Goal: Find specific page/section: Find specific page/section

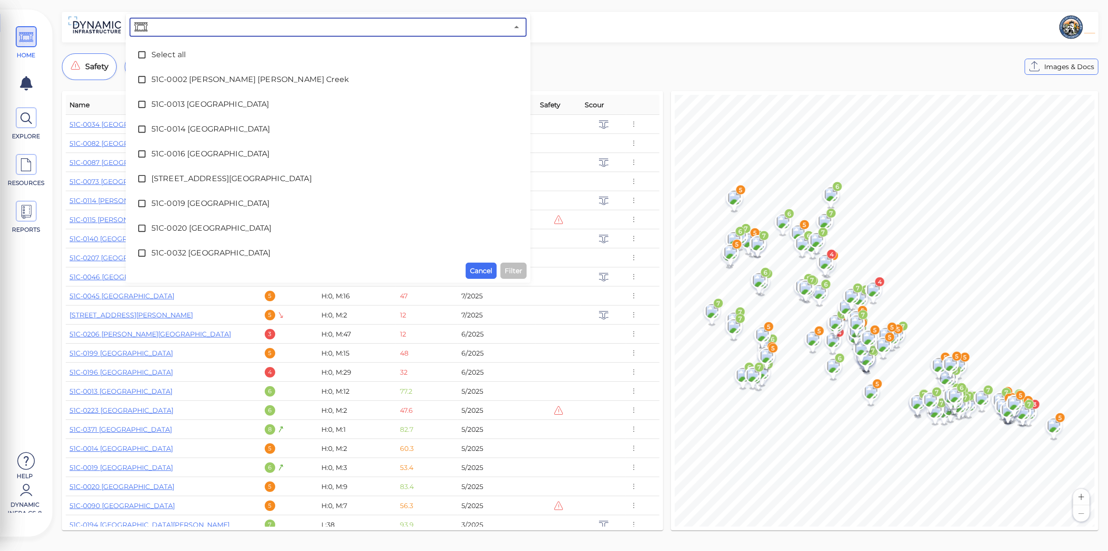
click at [346, 28] on input "text" at bounding box center [329, 26] width 359 height 13
type input "51C-004"
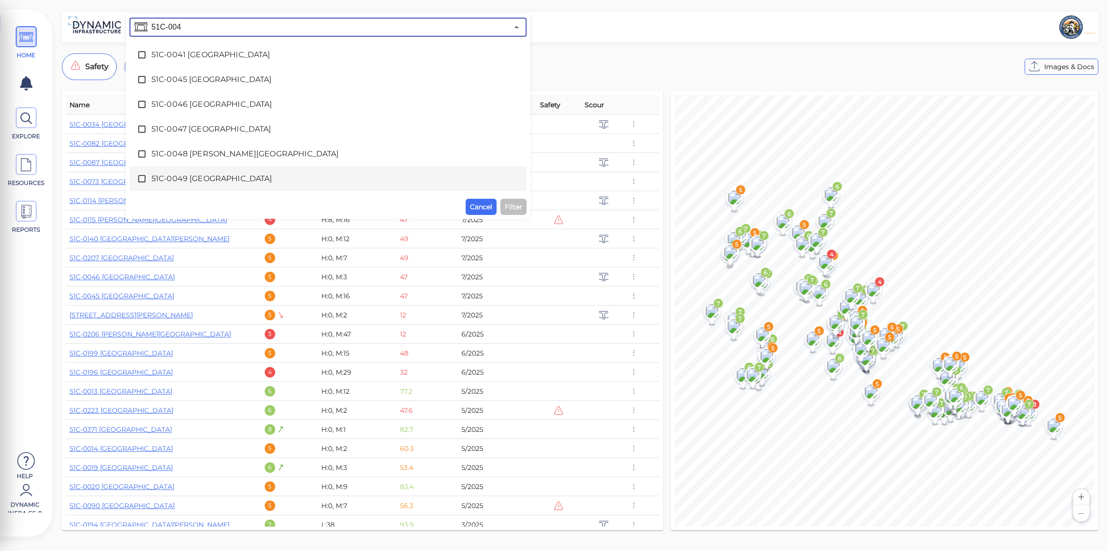
click at [216, 171] on div "51C-0049 [GEOGRAPHIC_DATA]" at bounding box center [328, 178] width 382 height 19
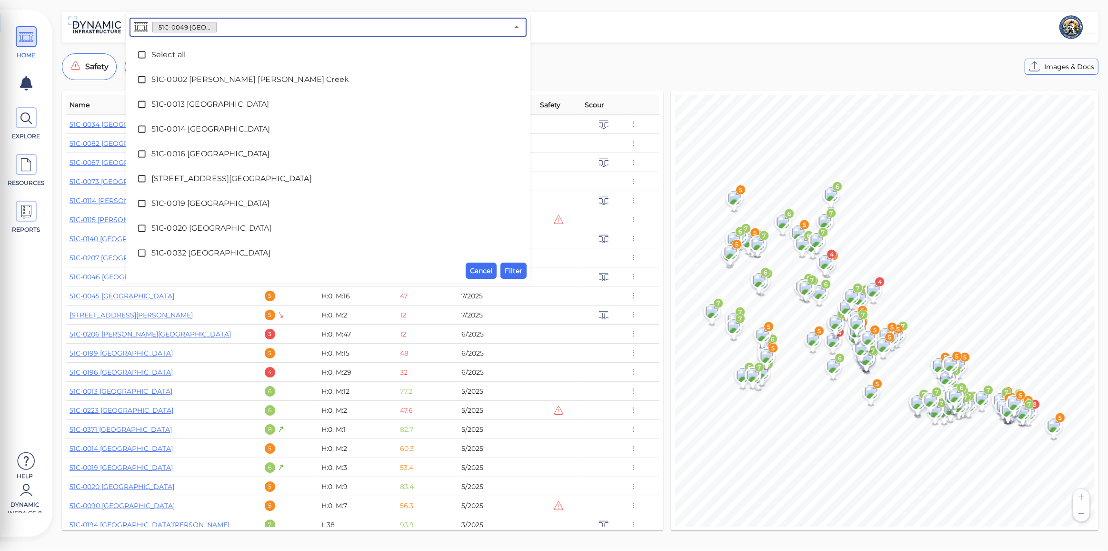
scroll to position [254, 0]
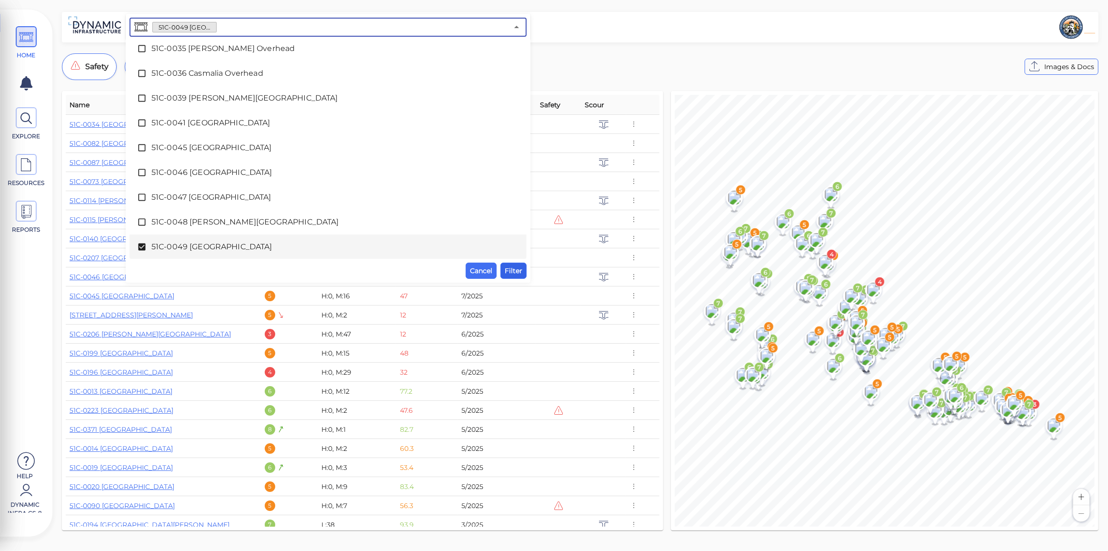
click at [510, 274] on span "Filter" at bounding box center [514, 270] width 18 height 11
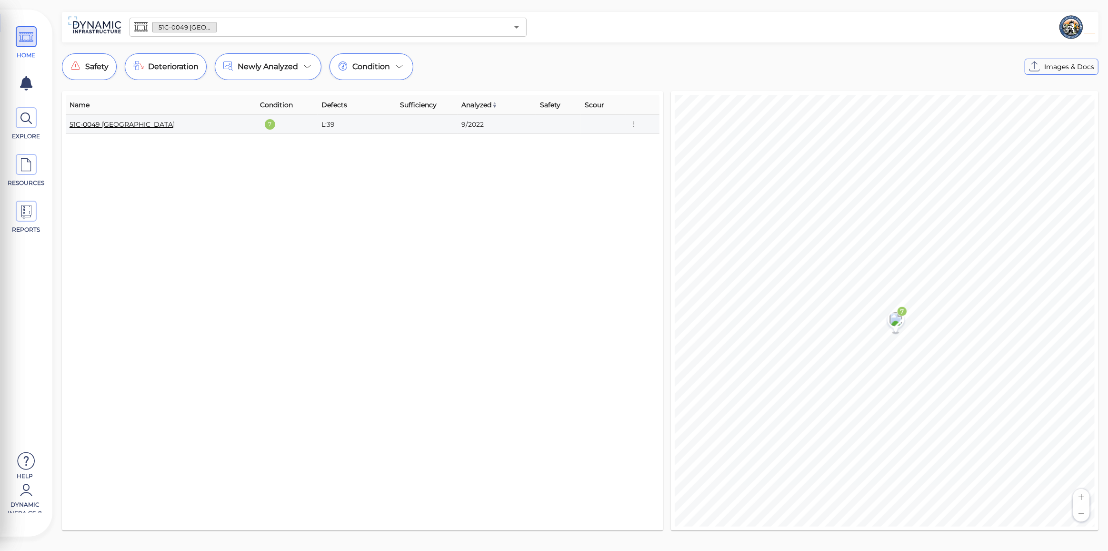
click at [108, 122] on link "51C-0049 [GEOGRAPHIC_DATA]" at bounding box center [122, 124] width 105 height 9
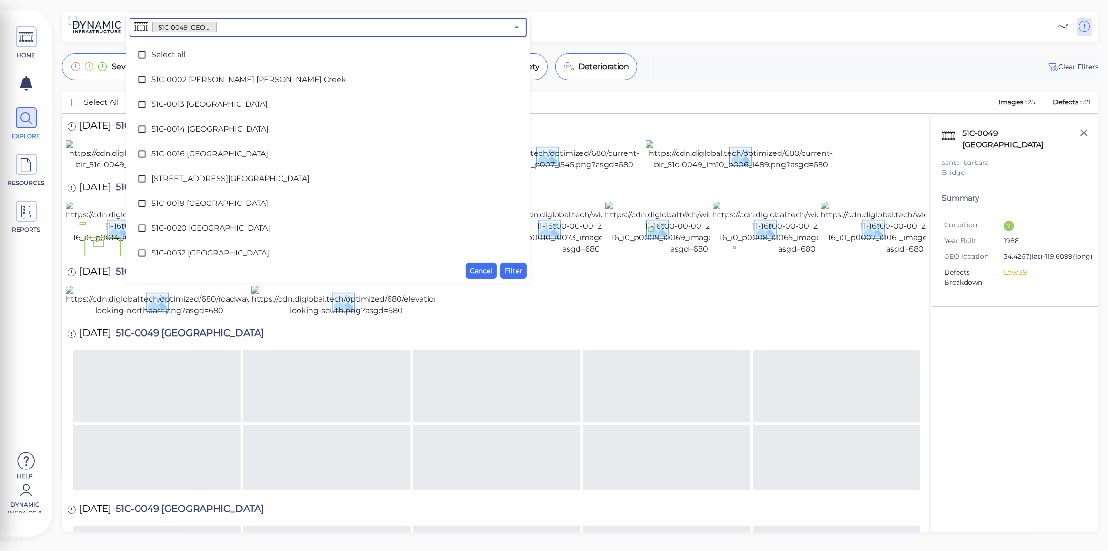
click at [261, 30] on input "text" at bounding box center [363, 26] width 292 height 13
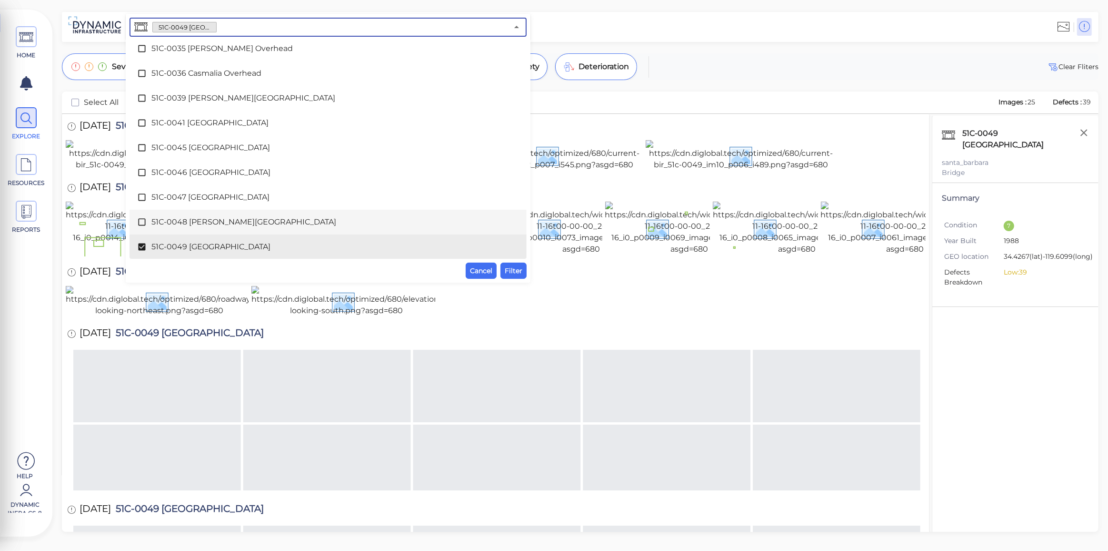
click at [189, 231] on li "51C-0048 [PERSON_NAME][GEOGRAPHIC_DATA]" at bounding box center [328, 222] width 397 height 25
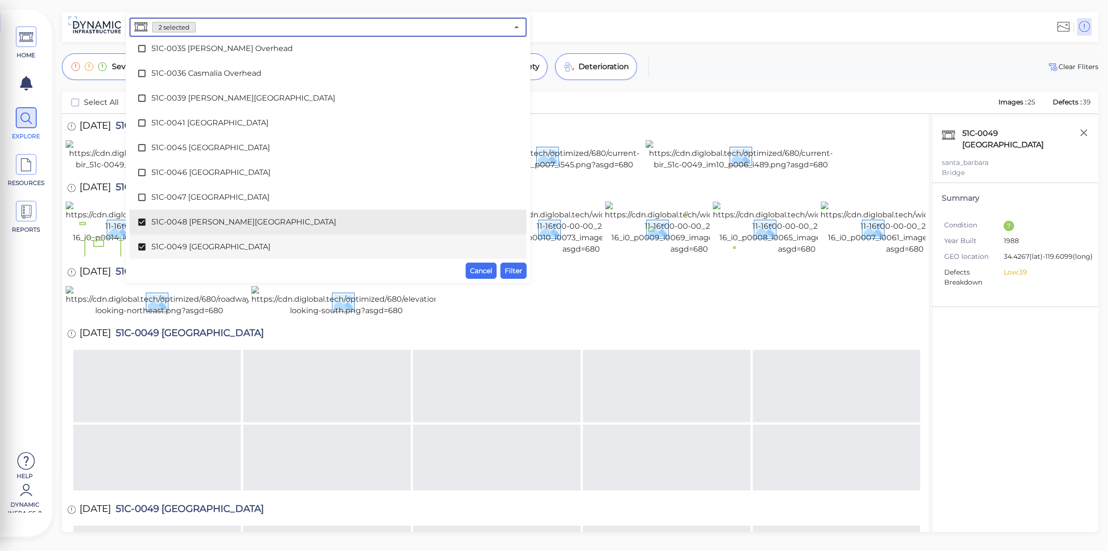
click at [200, 246] on span "51C-0049 [GEOGRAPHIC_DATA]" at bounding box center [327, 246] width 353 height 11
click at [508, 271] on span "Filter" at bounding box center [514, 270] width 18 height 11
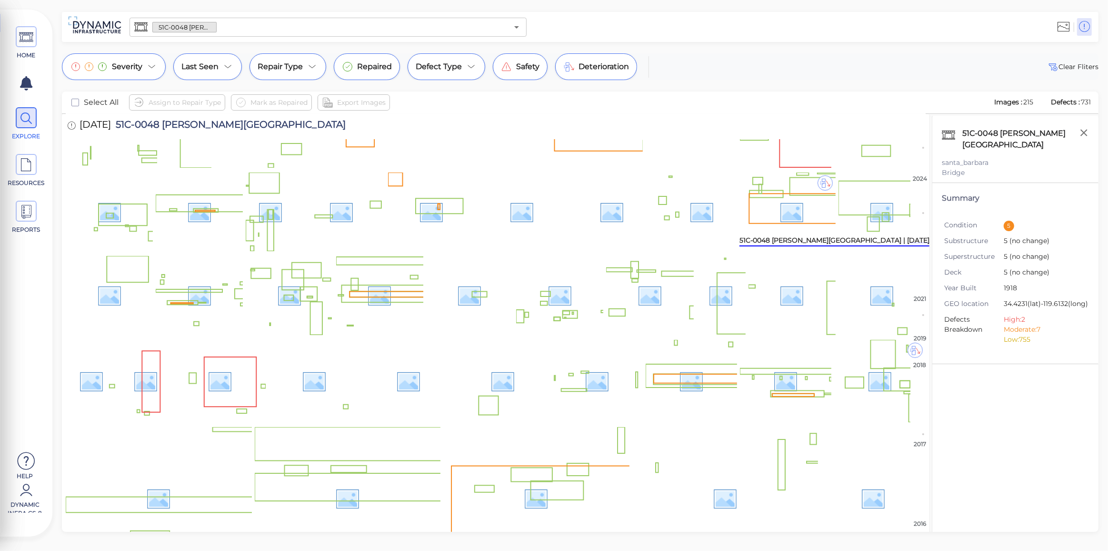
scroll to position [0, 0]
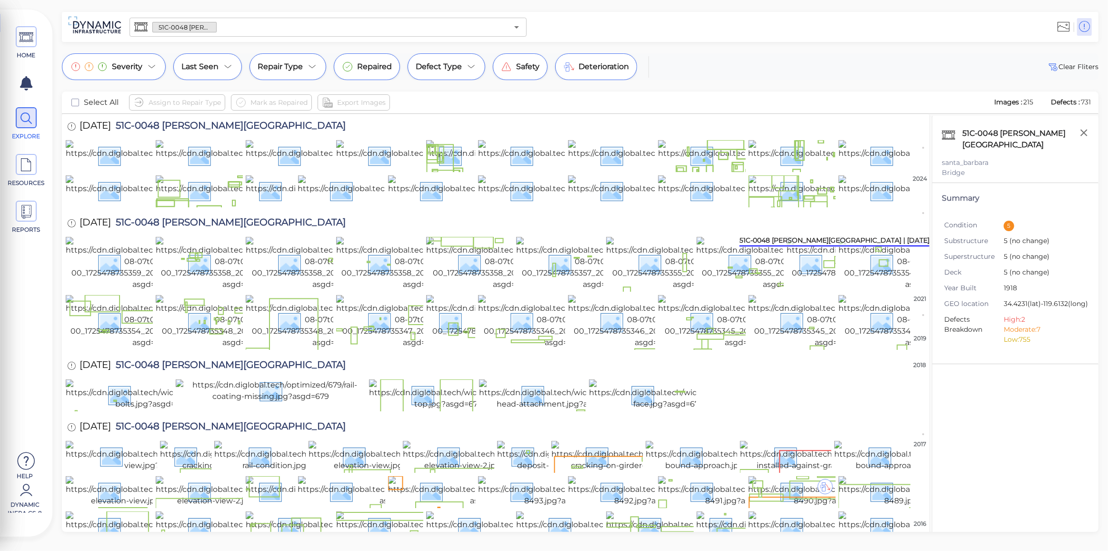
click at [231, 30] on input "text" at bounding box center [363, 26] width 292 height 13
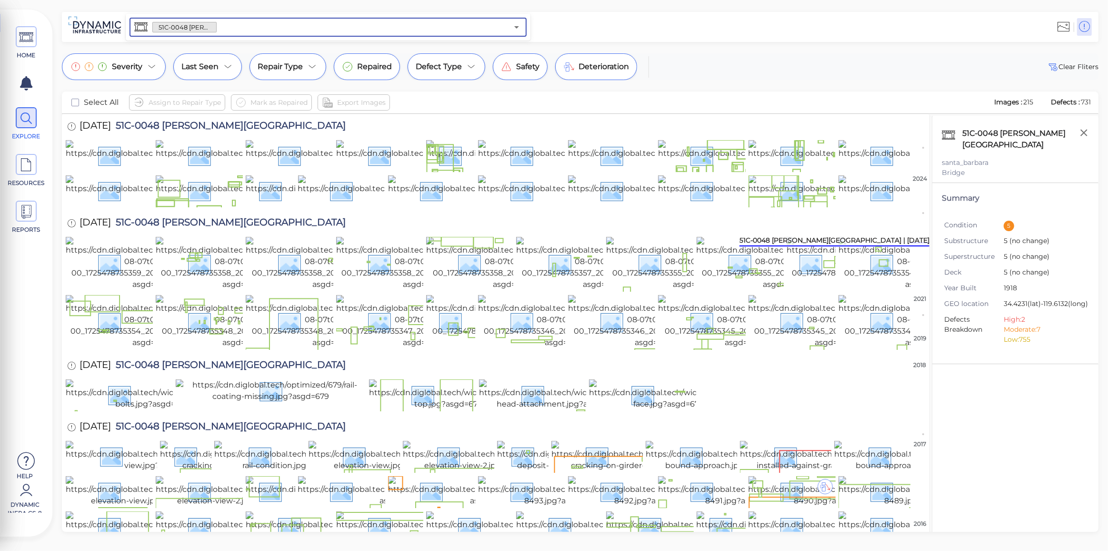
click at [354, 29] on input "text" at bounding box center [363, 26] width 292 height 13
click at [519, 27] on icon "Open" at bounding box center [516, 26] width 11 height 11
click at [515, 26] on icon "Open" at bounding box center [516, 27] width 5 height 2
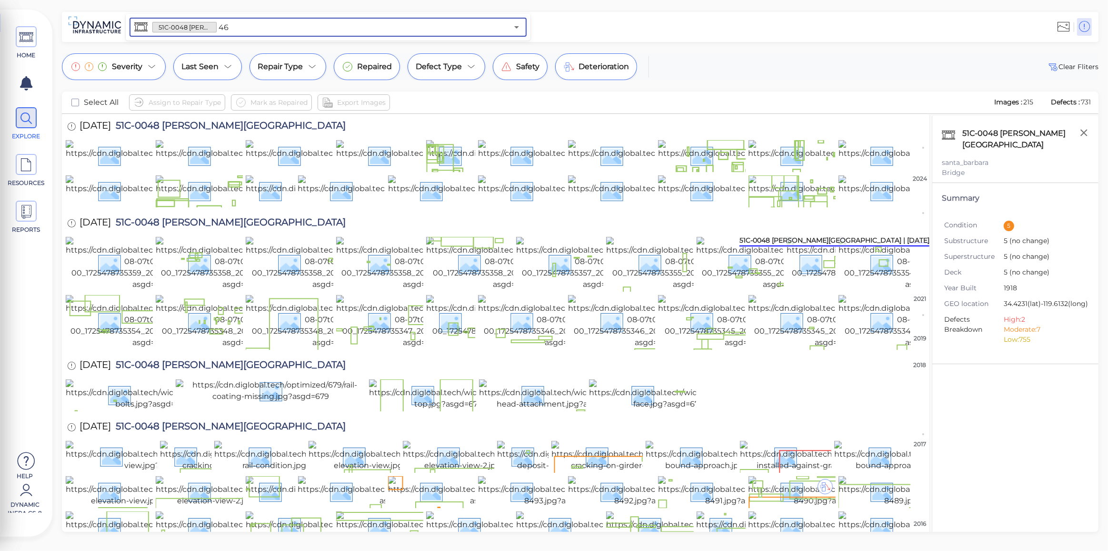
type input "46"
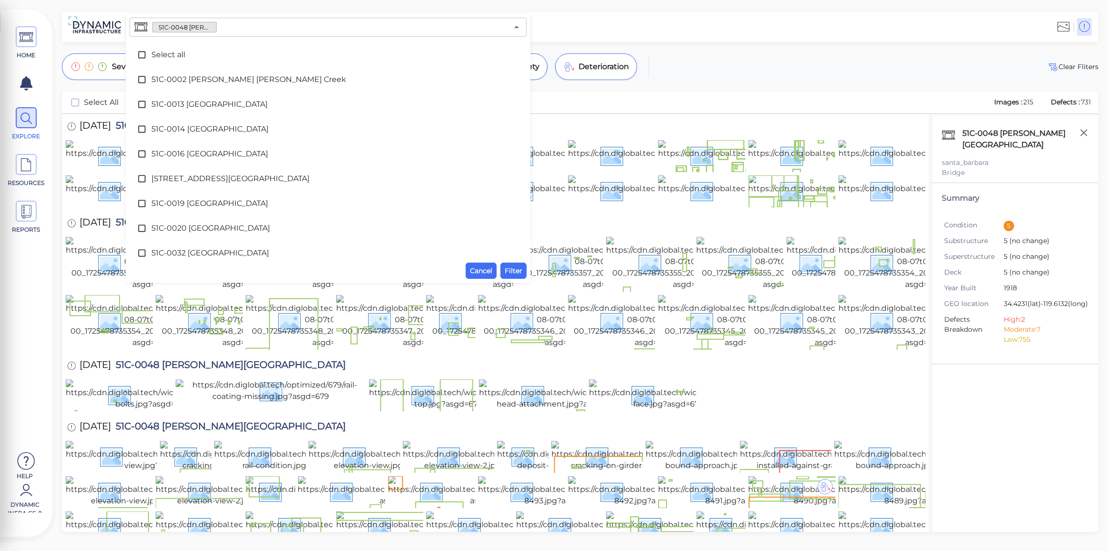
scroll to position [229, 0]
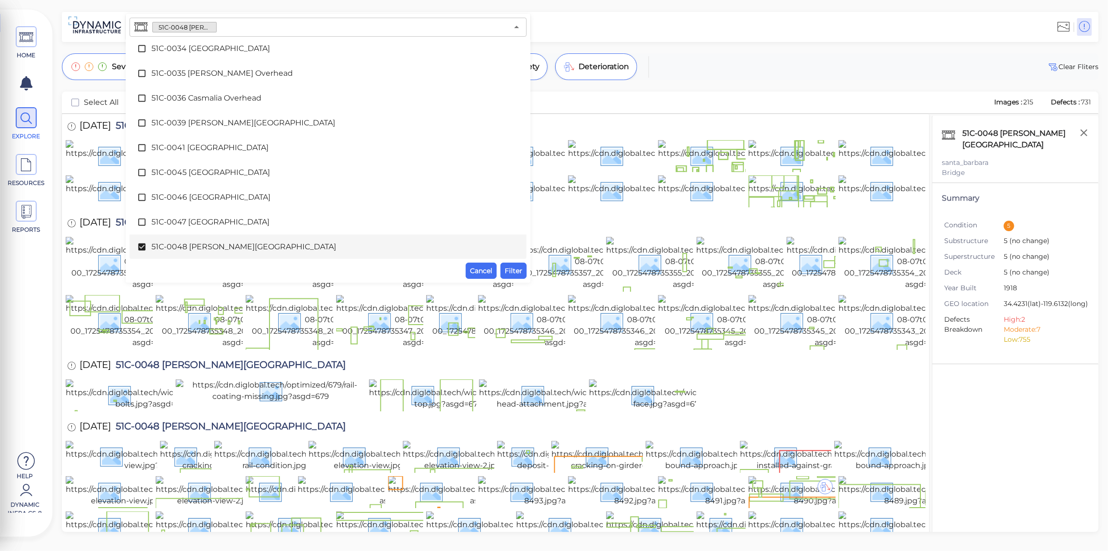
click at [670, 55] on div "Severity Last Seen Repair Type Repaired Defect Type Safety Deterioration Clear …" at bounding box center [580, 66] width 1037 height 27
click at [518, 27] on icon "Close" at bounding box center [516, 26] width 11 height 11
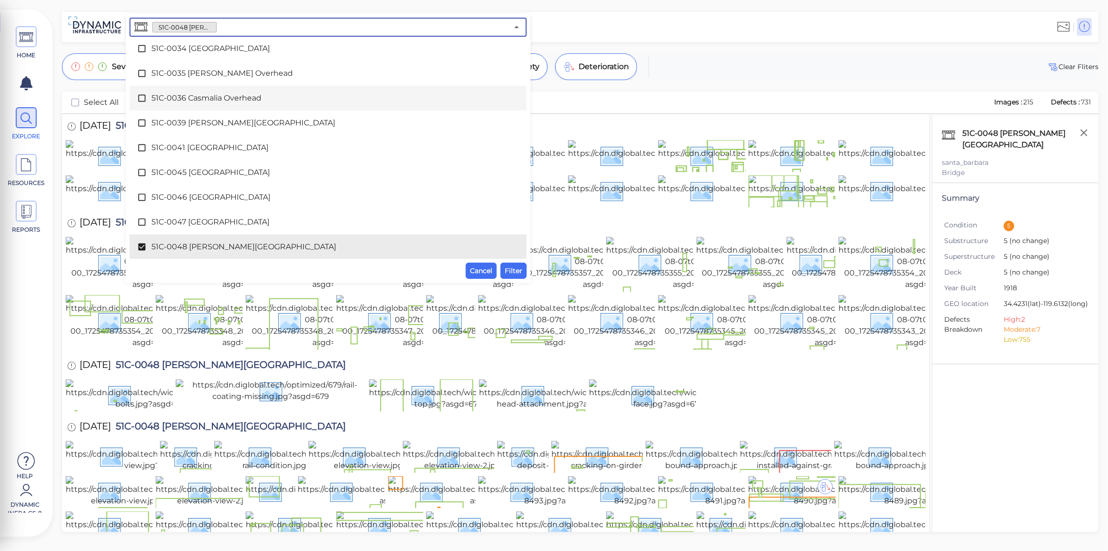
click at [735, 119] on div "[DATE] 51C-0048 [PERSON_NAME][GEOGRAPHIC_DATA]" at bounding box center [496, 127] width 860 height 26
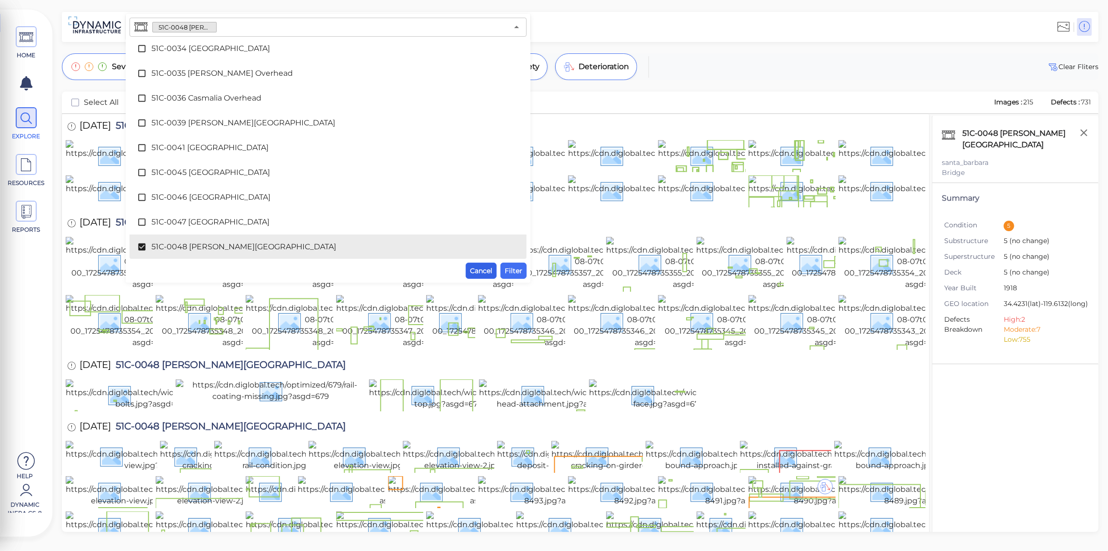
click at [480, 269] on span "Cancel" at bounding box center [481, 270] width 22 height 11
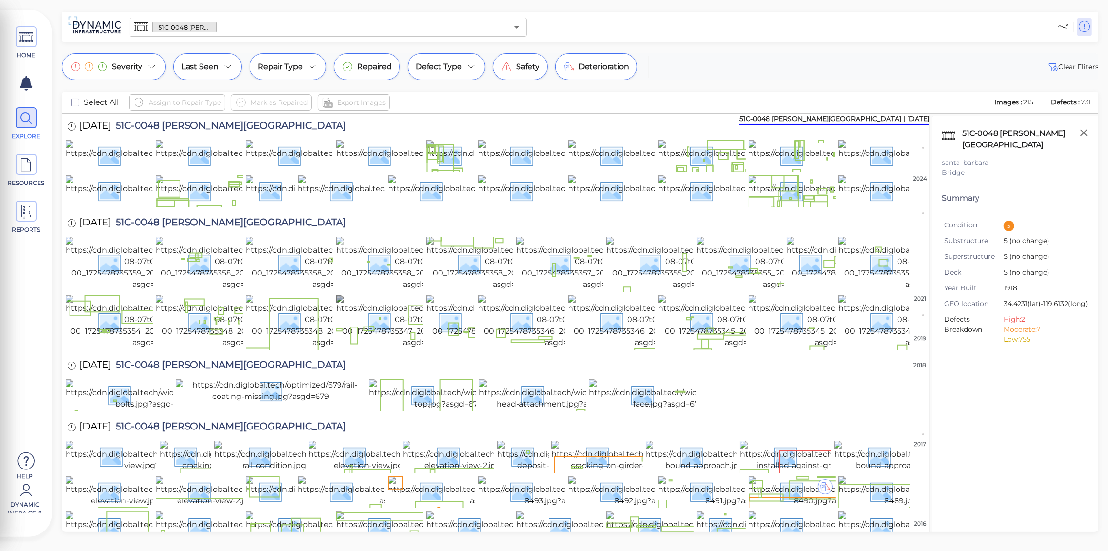
scroll to position [0, 0]
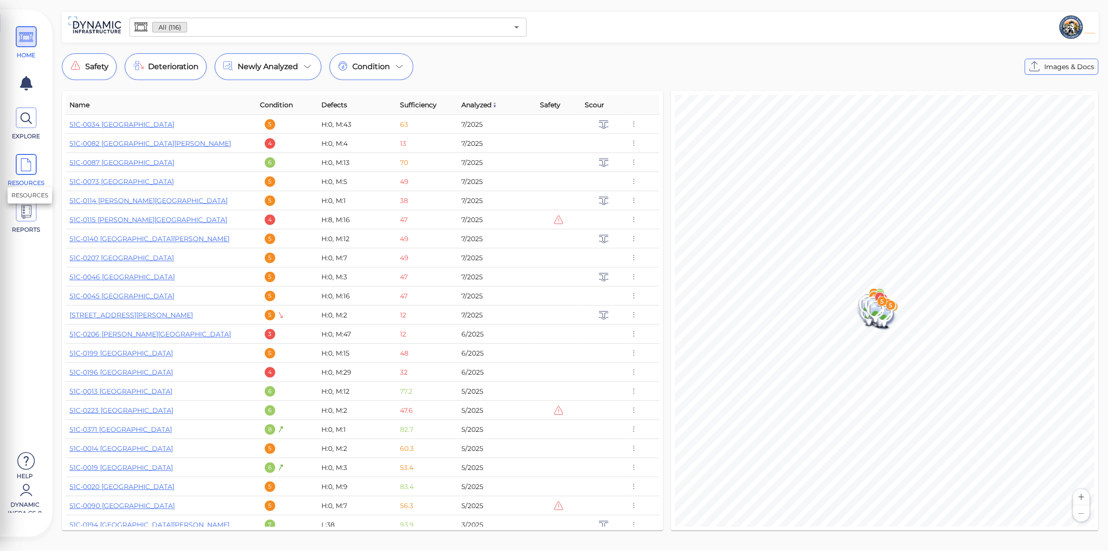
click at [31, 161] on icon at bounding box center [26, 164] width 14 height 21
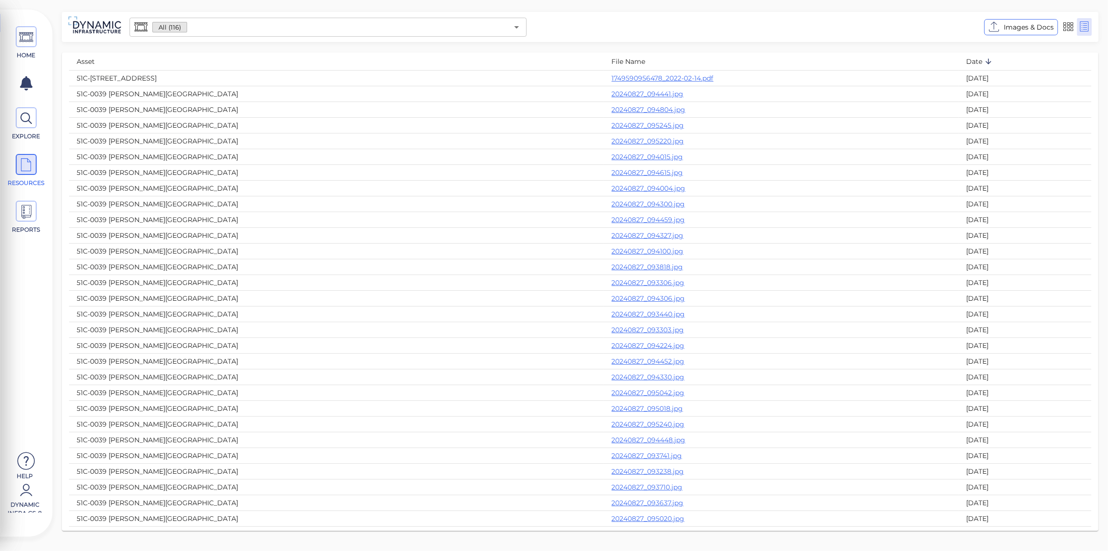
click at [224, 29] on input "text" at bounding box center [347, 26] width 321 height 13
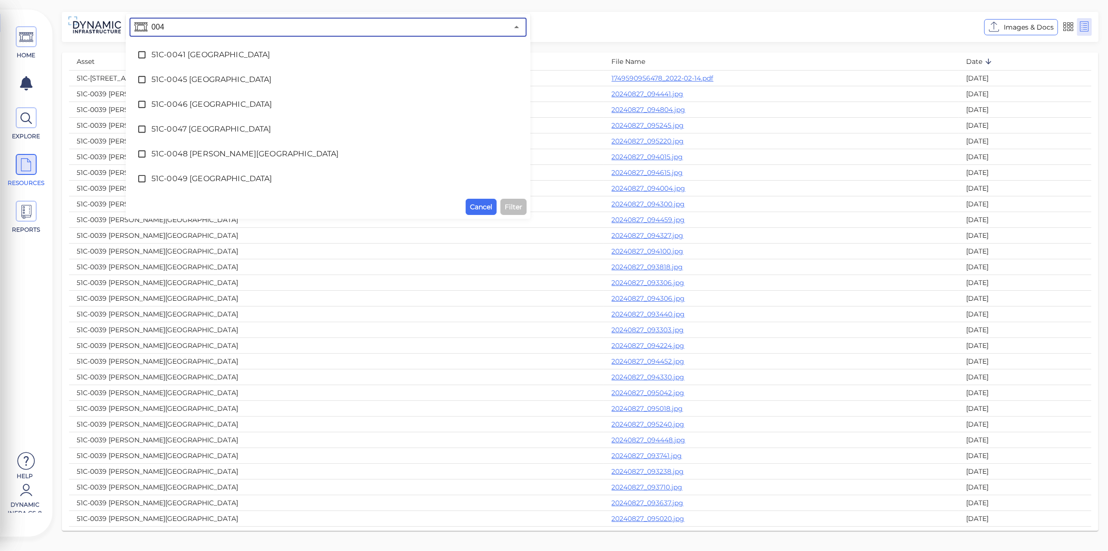
type input "0049"
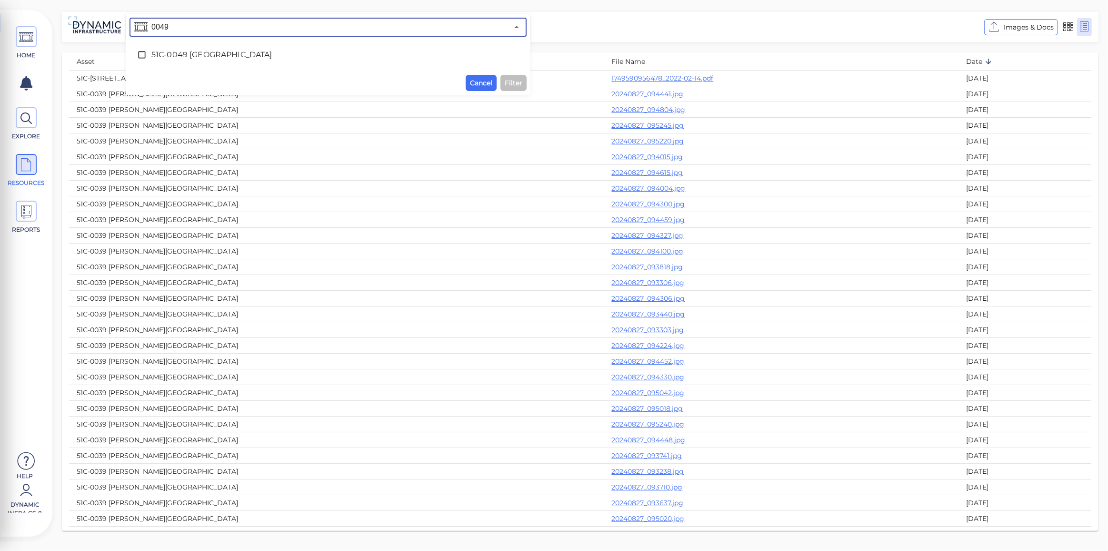
click at [220, 49] on span "51C-0049 [GEOGRAPHIC_DATA]" at bounding box center [327, 54] width 353 height 11
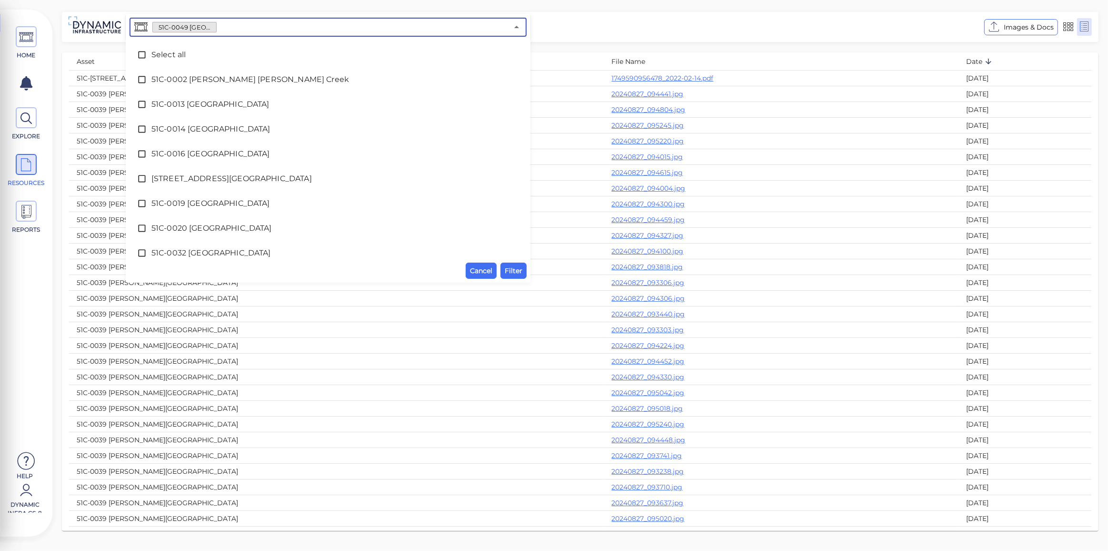
scroll to position [254, 0]
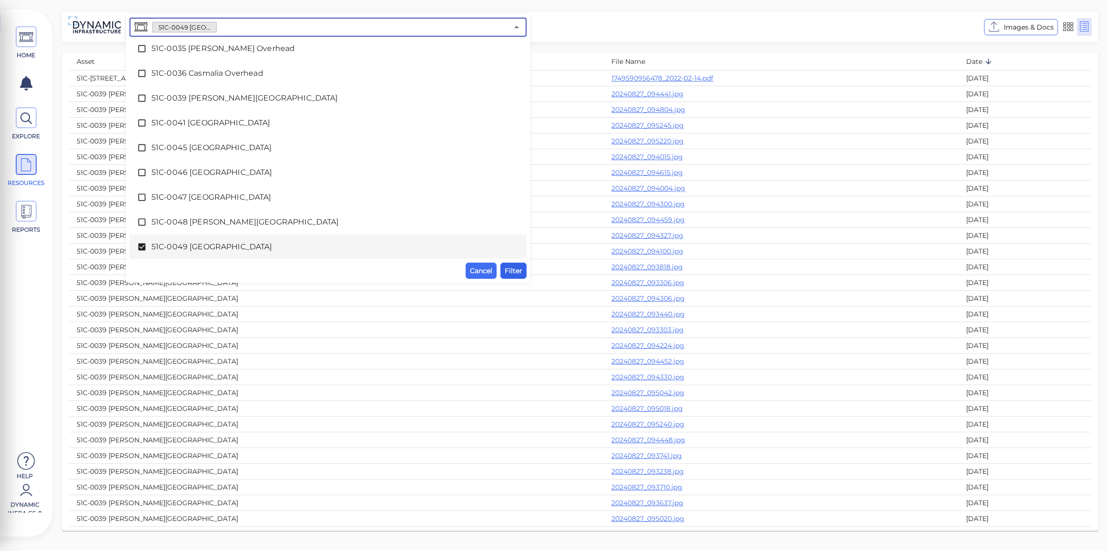
click at [509, 274] on span "Filter" at bounding box center [514, 270] width 18 height 11
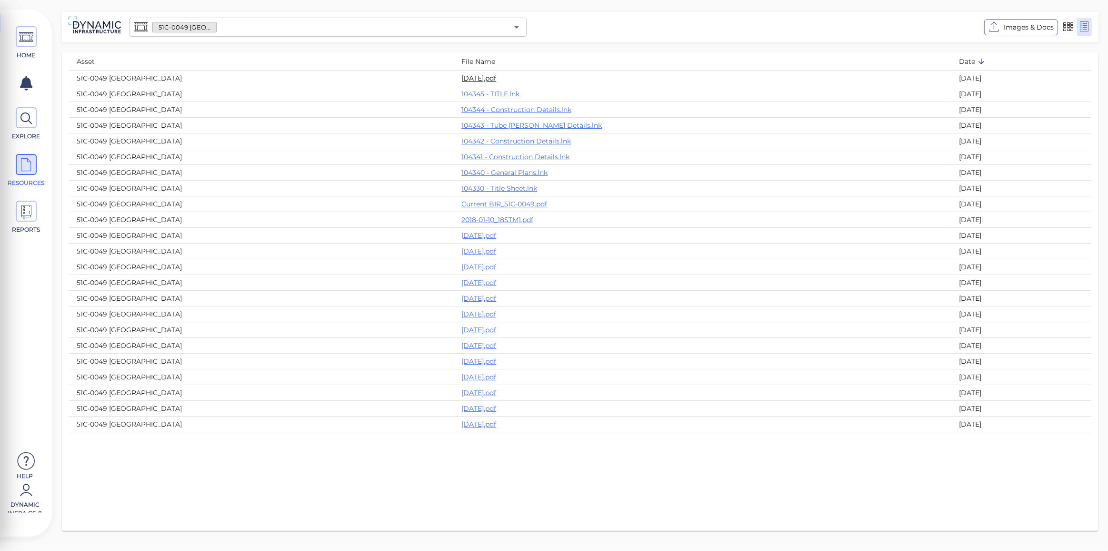
click at [479, 74] on link "2021-11-16.pdf" at bounding box center [479, 78] width 35 height 9
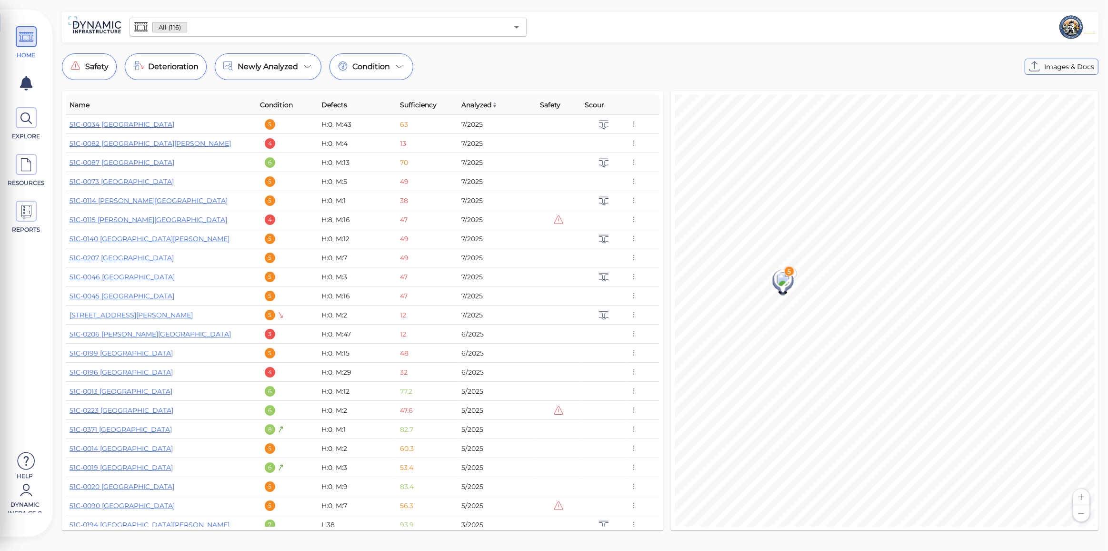
click at [212, 32] on input "text" at bounding box center [347, 26] width 321 height 13
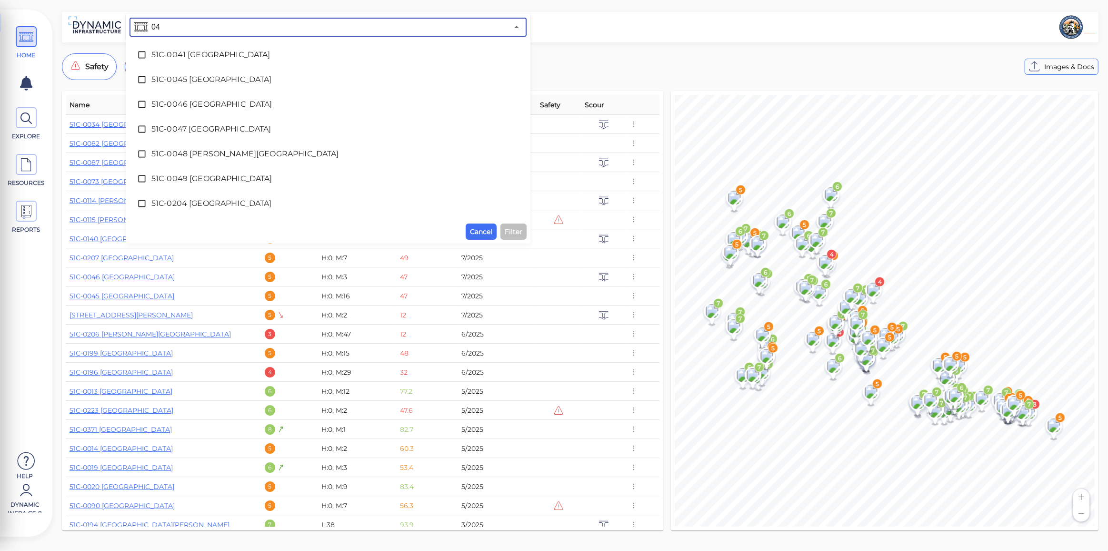
type input "046"
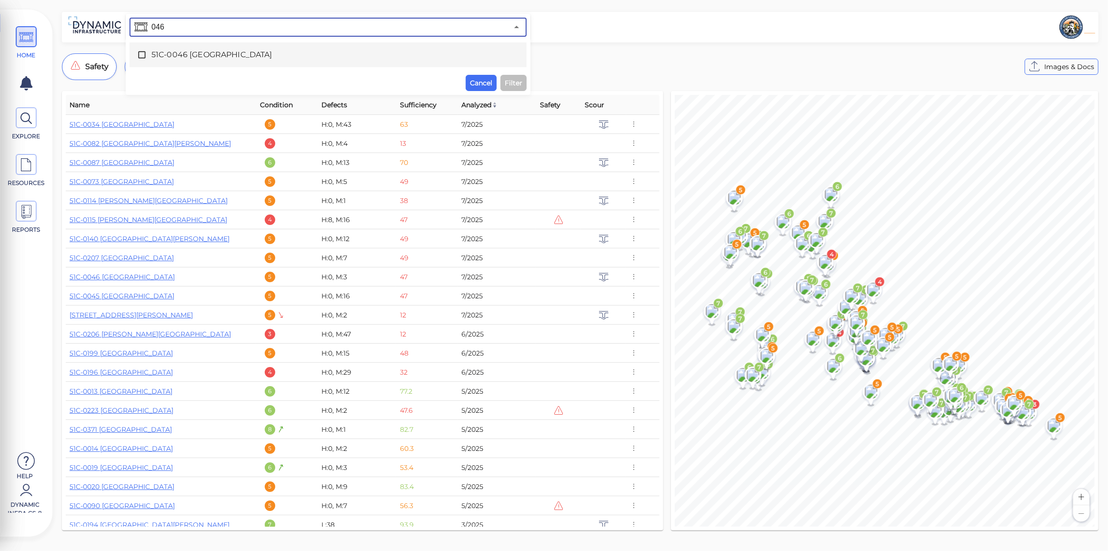
click at [195, 56] on span "51C-0046 [GEOGRAPHIC_DATA]" at bounding box center [327, 54] width 353 height 11
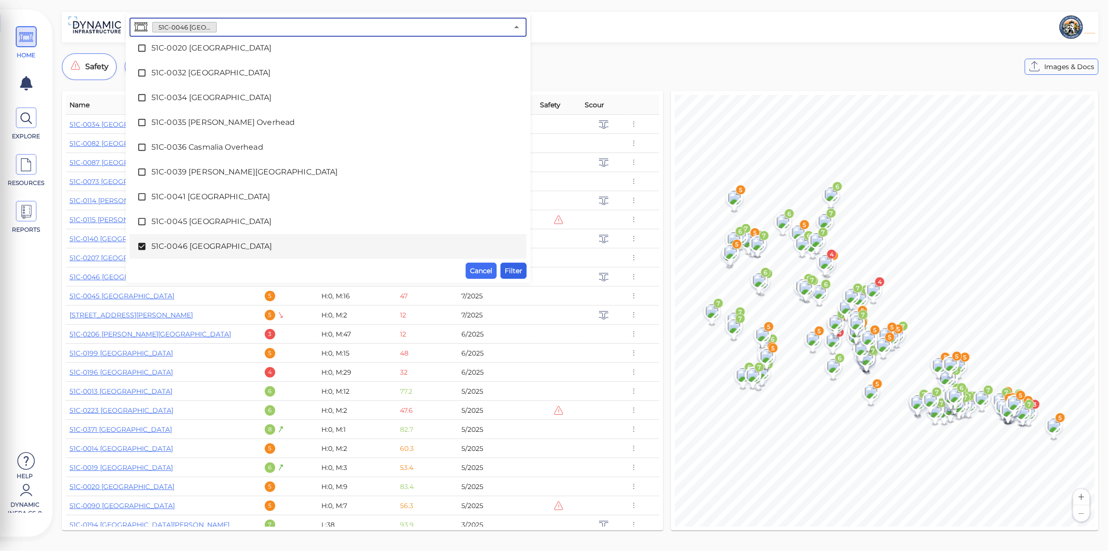
click at [511, 263] on button "Filter" at bounding box center [514, 270] width 26 height 16
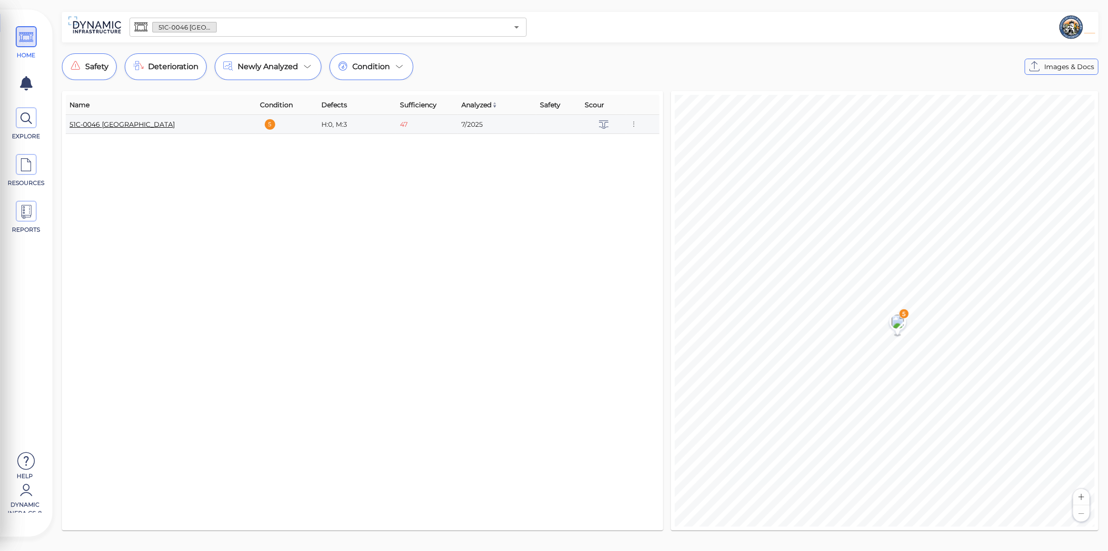
click at [151, 126] on link "51C-0046 [GEOGRAPHIC_DATA]" at bounding box center [122, 124] width 105 height 9
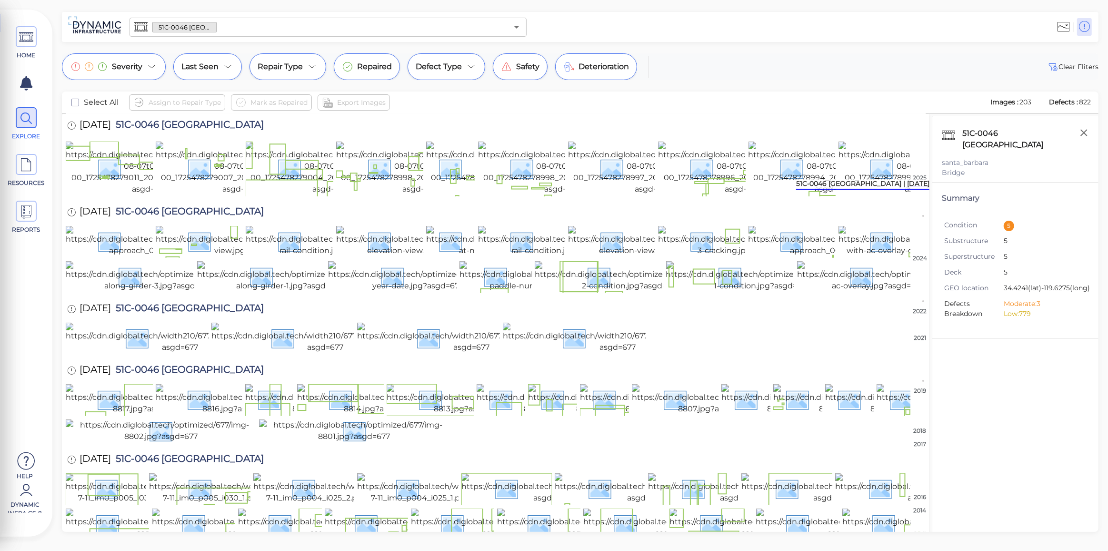
scroll to position [390, 0]
